Goal: Task Accomplishment & Management: Complete application form

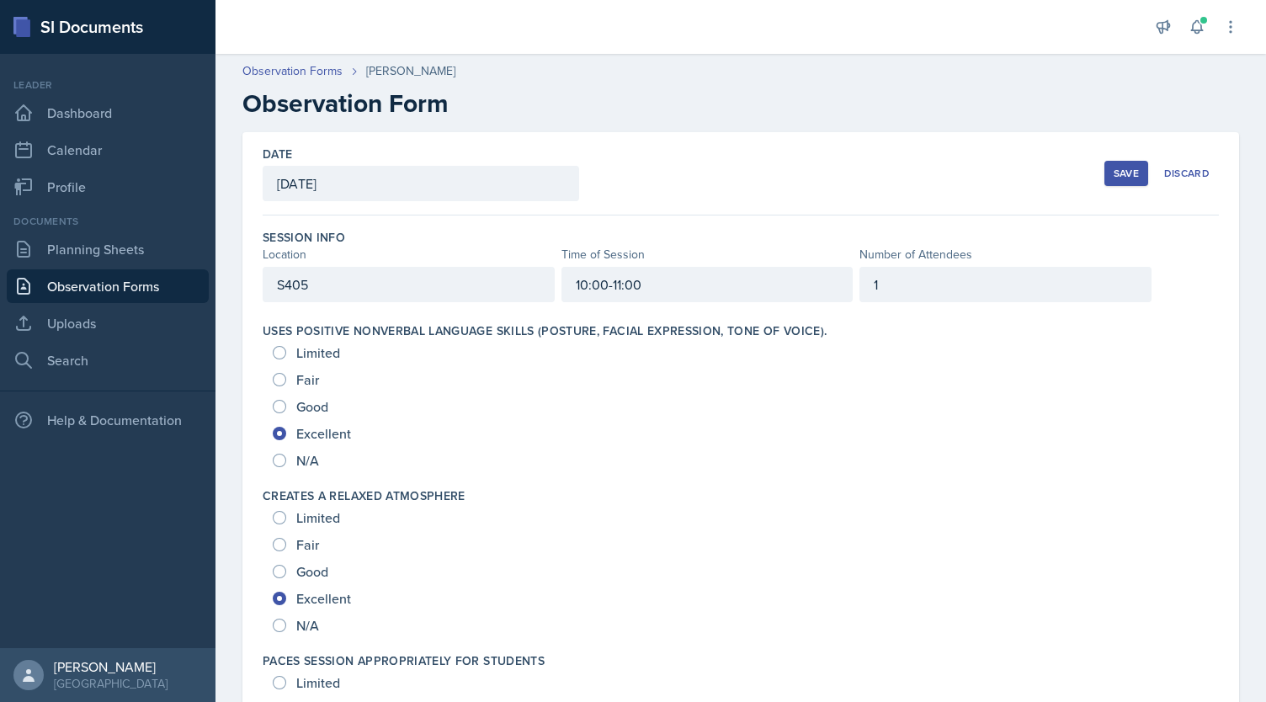
click at [1119, 171] on div "Save" at bounding box center [1126, 173] width 25 height 13
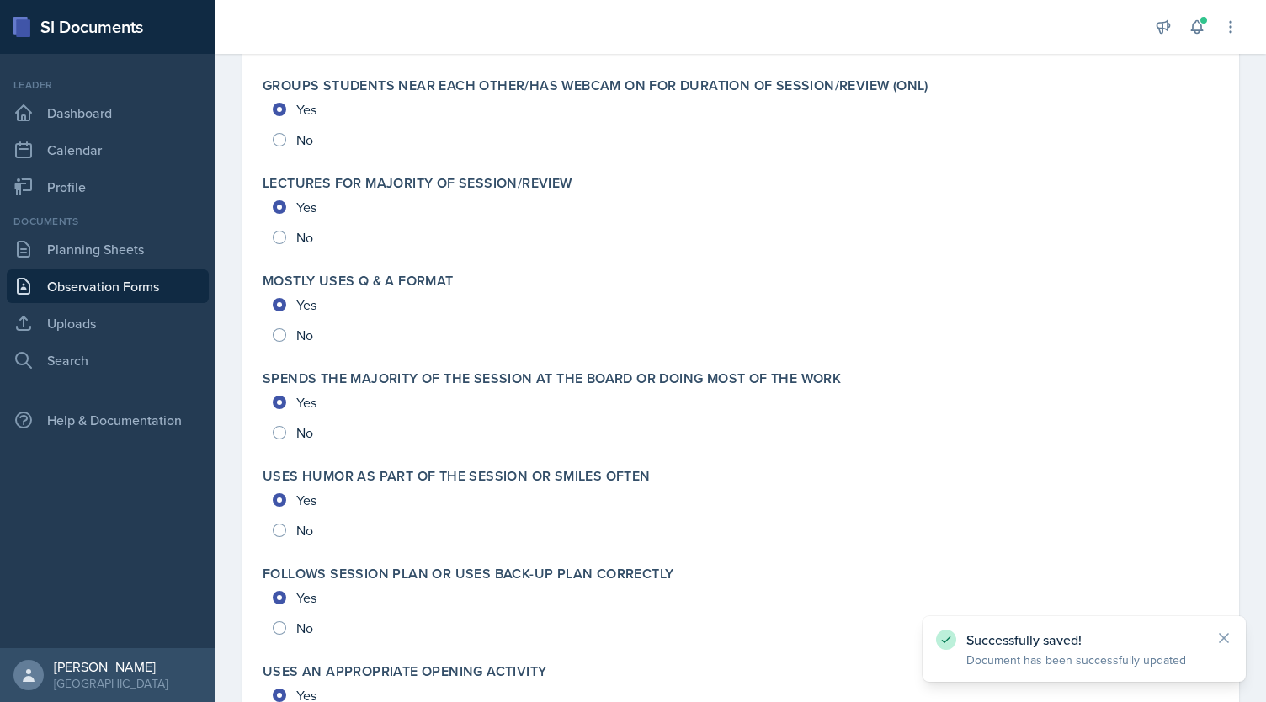
scroll to position [3551, 0]
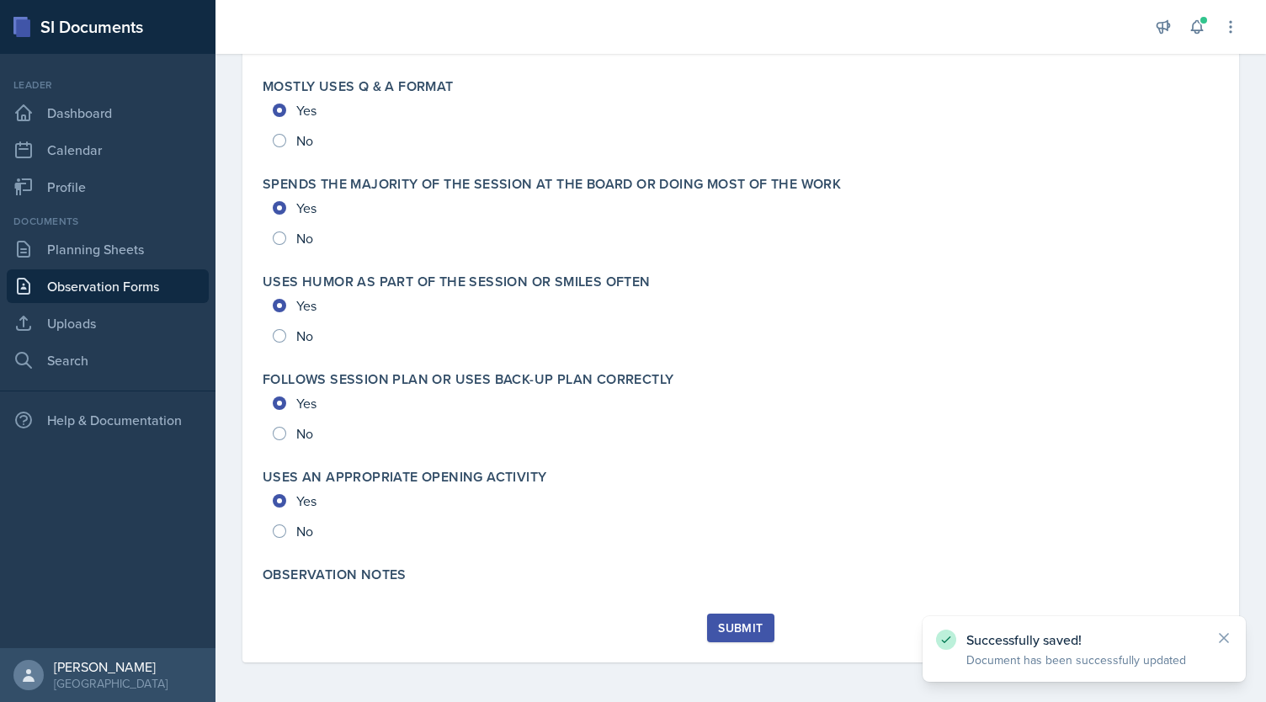
click at [727, 628] on div "Submit" at bounding box center [740, 627] width 45 height 13
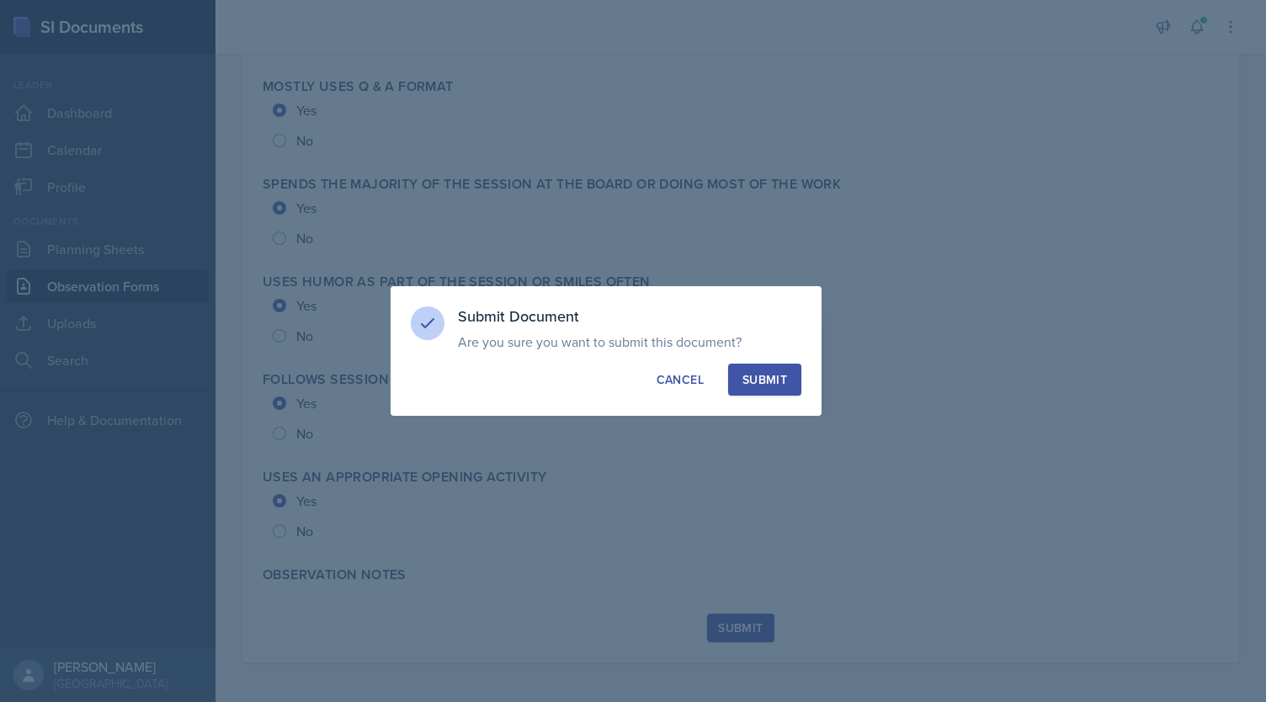
click at [772, 377] on div "Submit" at bounding box center [765, 379] width 45 height 17
radio input "true"
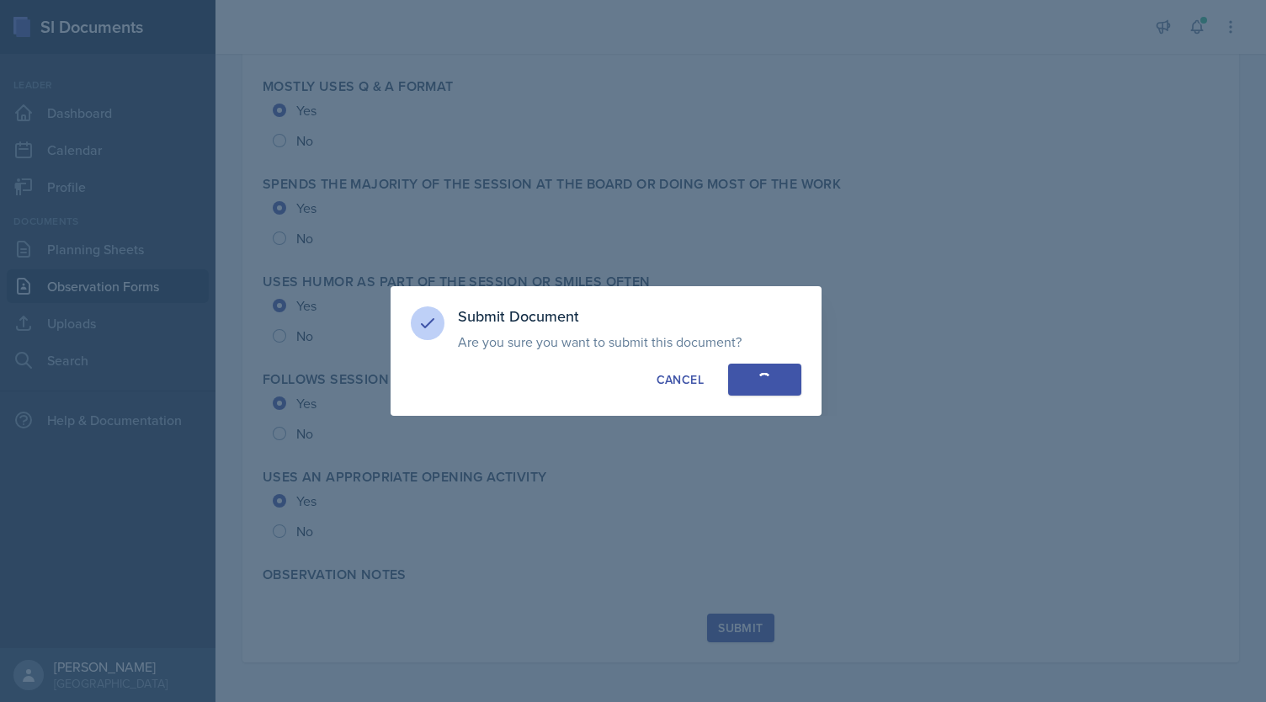
radio input "true"
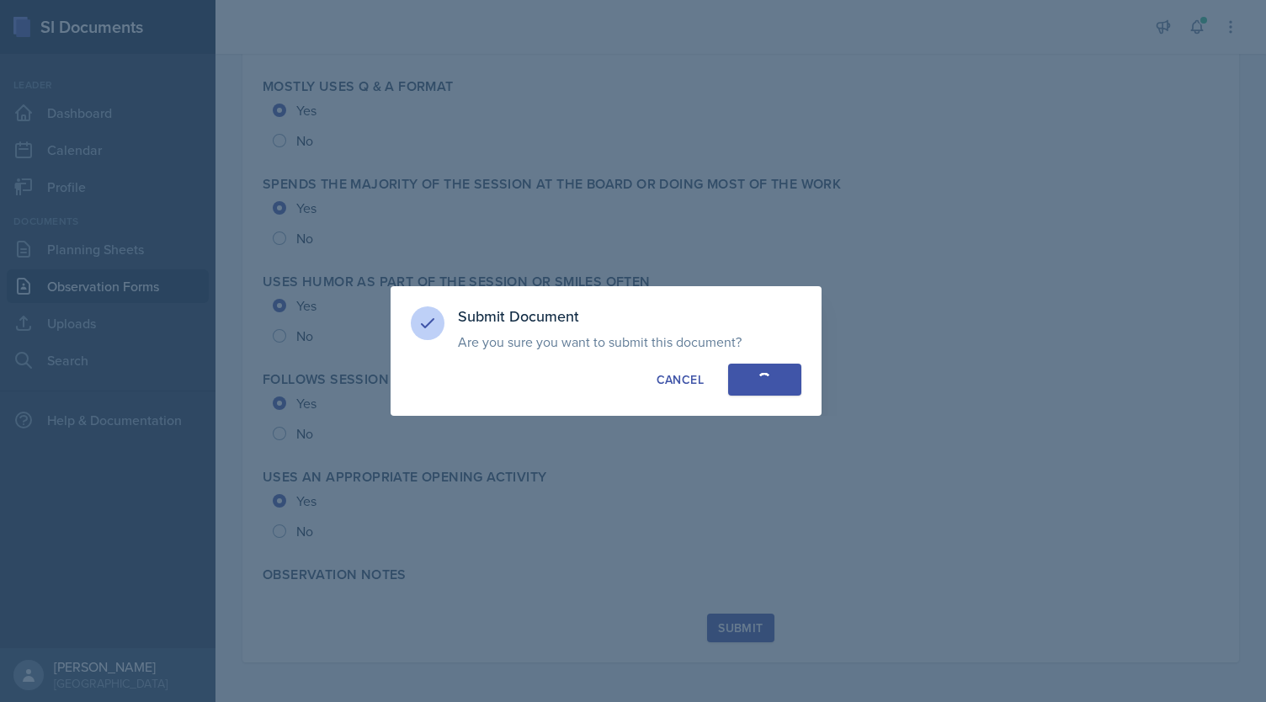
radio input "true"
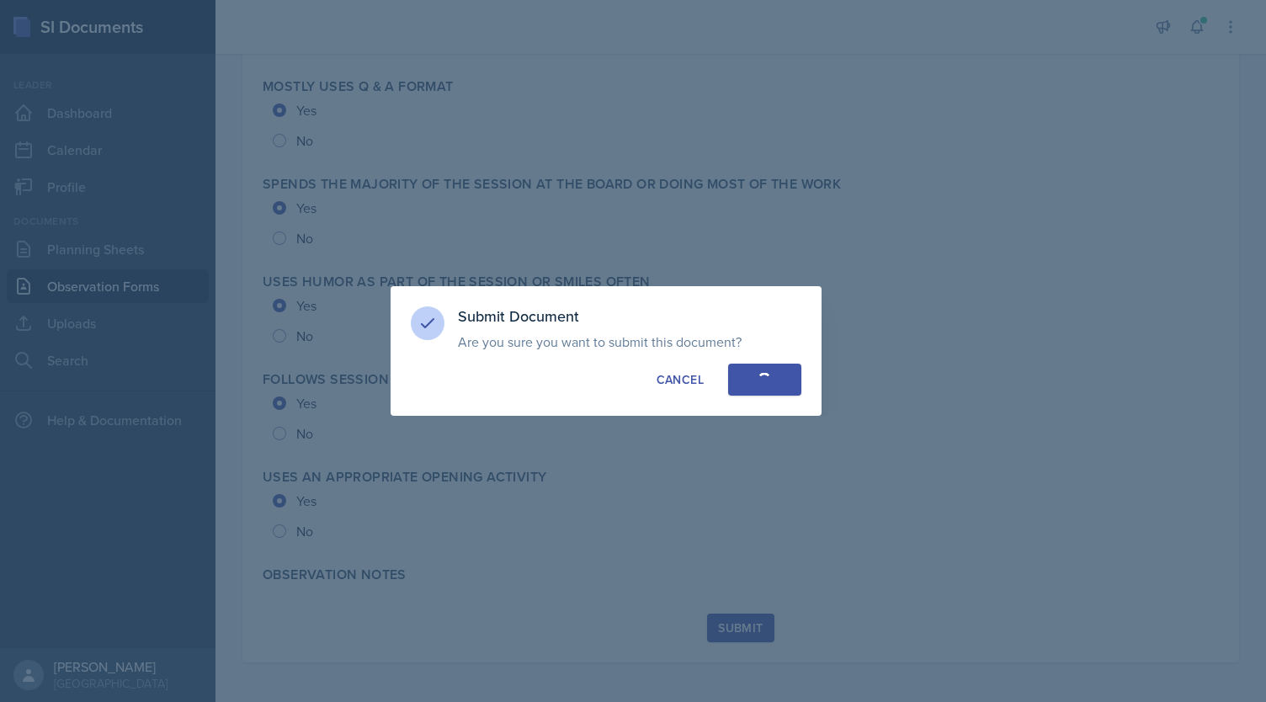
radio input "true"
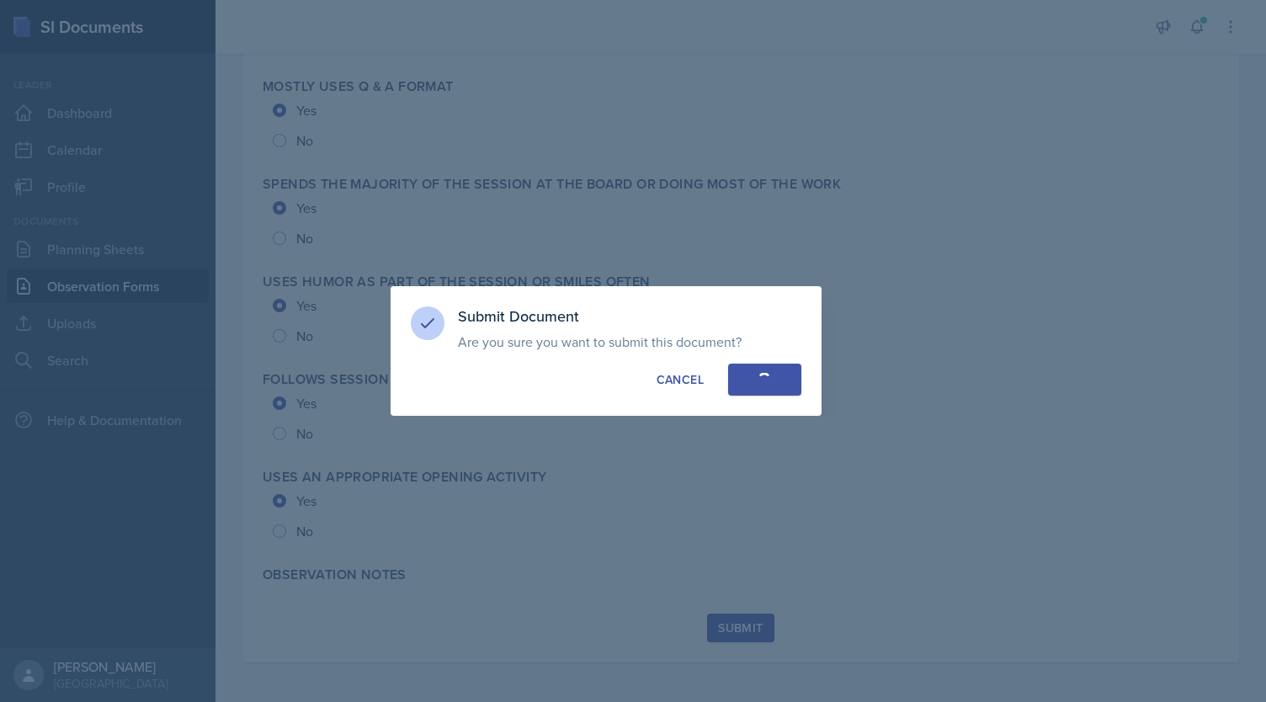
radio input "true"
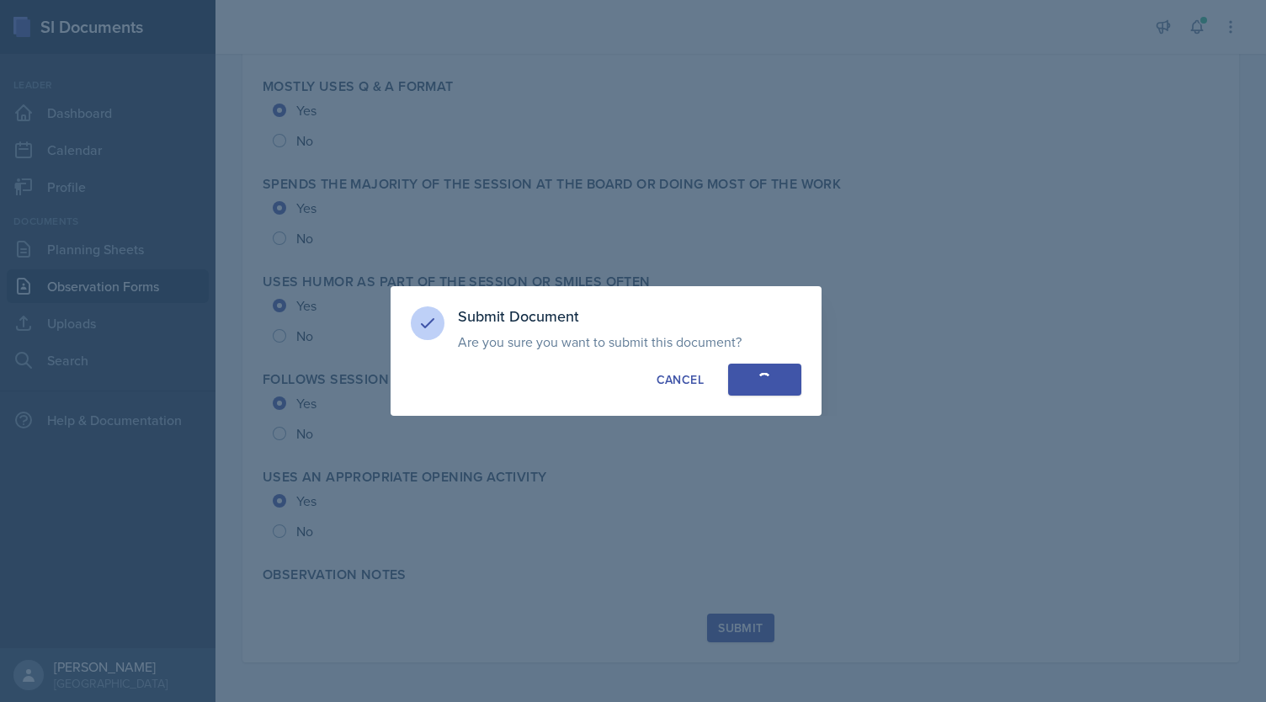
radio input "true"
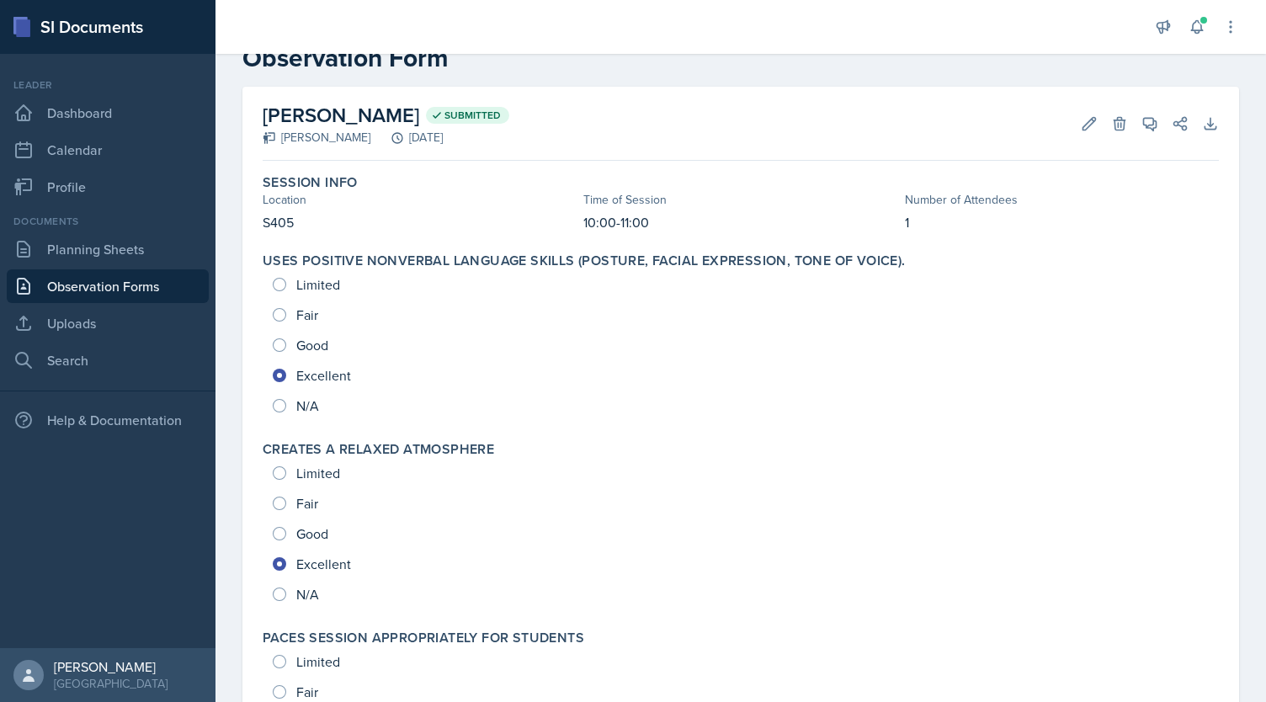
scroll to position [0, 0]
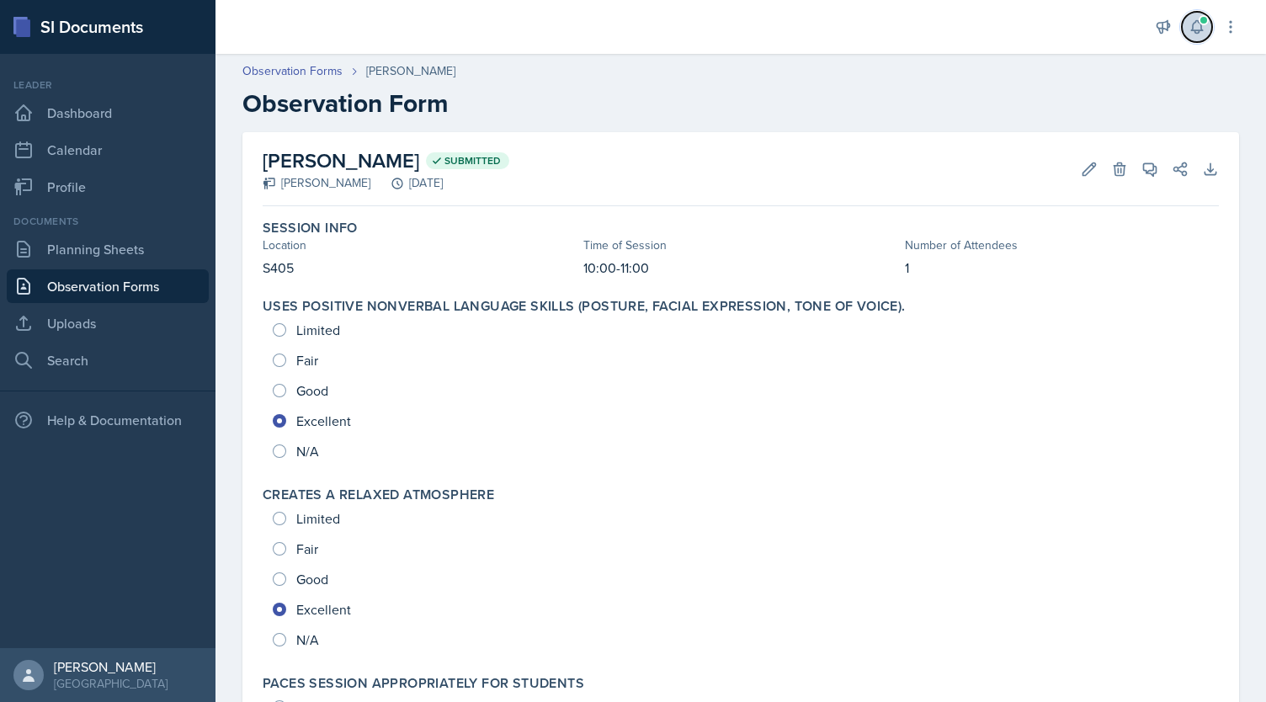
click at [1200, 20] on span at bounding box center [1204, 20] width 10 height 10
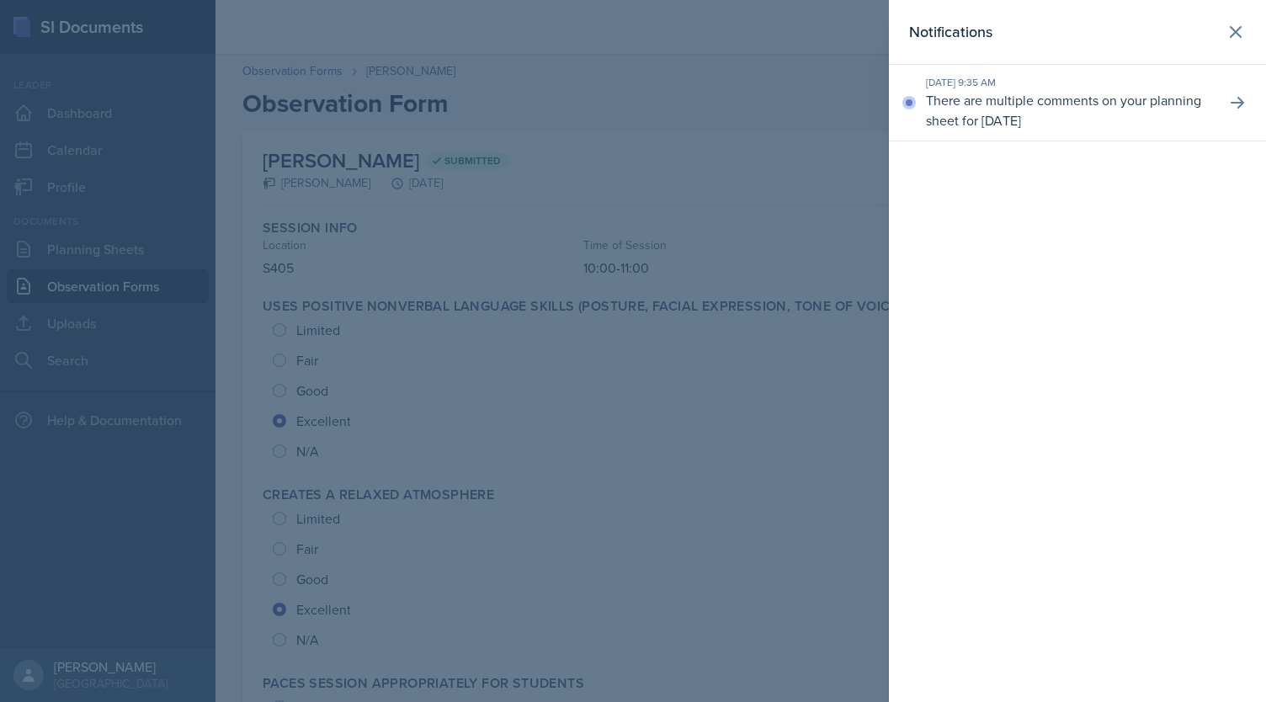
click at [1215, 115] on div "[DATE] 9:35 AM There are multiple comments on your planning sheet for [DATE]" at bounding box center [1077, 103] width 377 height 77
click at [1233, 101] on icon at bounding box center [1237, 103] width 13 height 12
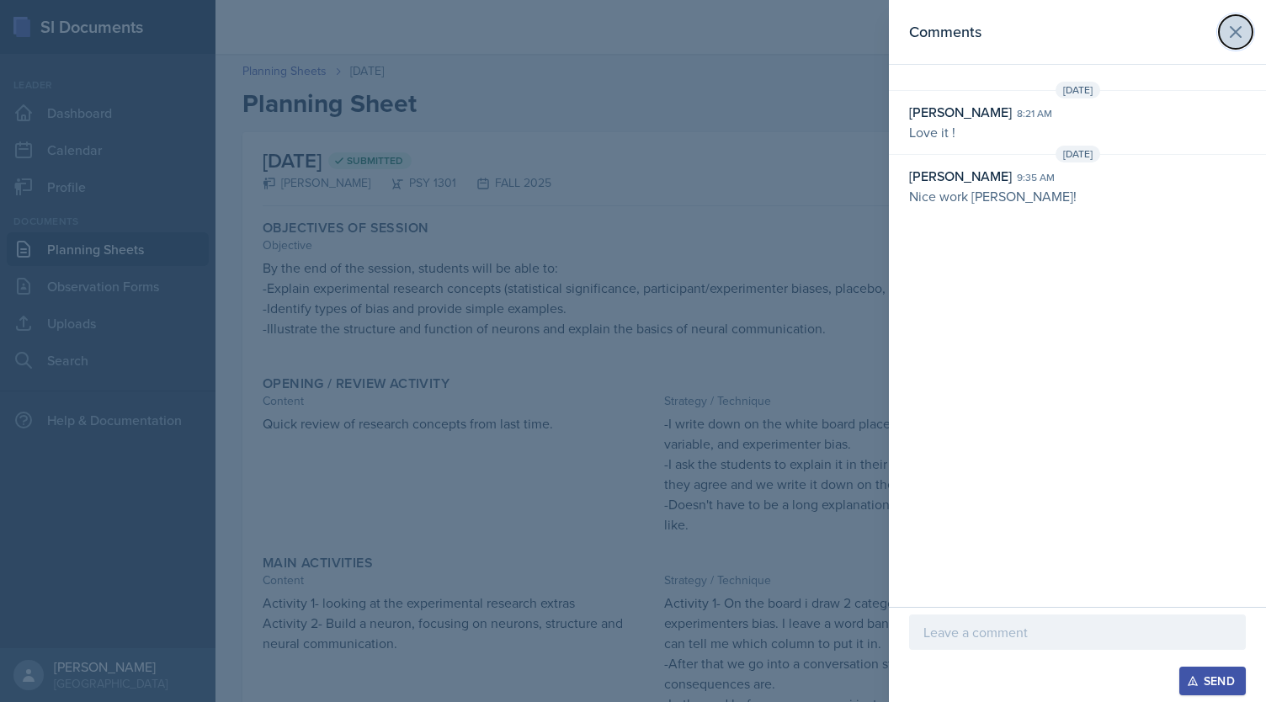
click at [1237, 34] on icon at bounding box center [1236, 32] width 10 height 10
